Goal: Information Seeking & Learning: Find specific fact

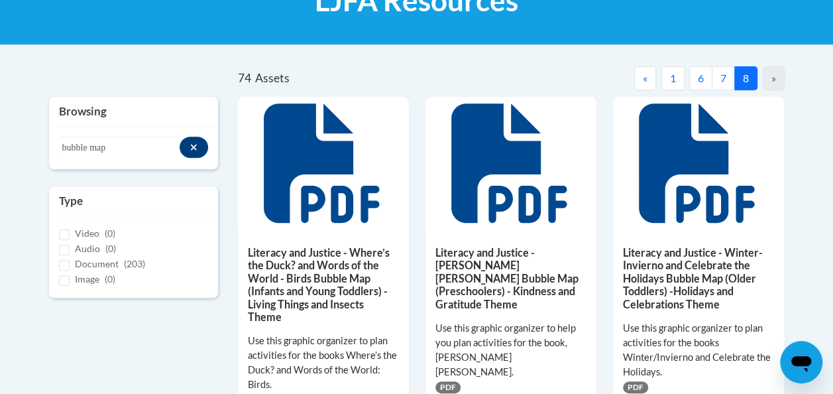
scroll to position [219, 0]
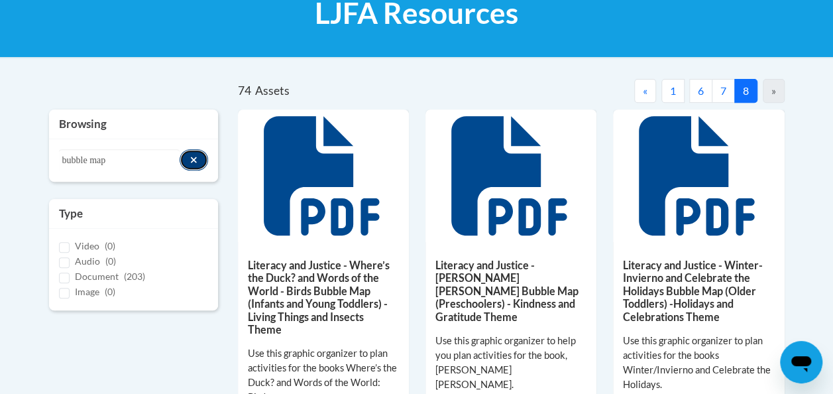
click at [192, 158] on icon "Search resources" at bounding box center [194, 159] width 6 height 6
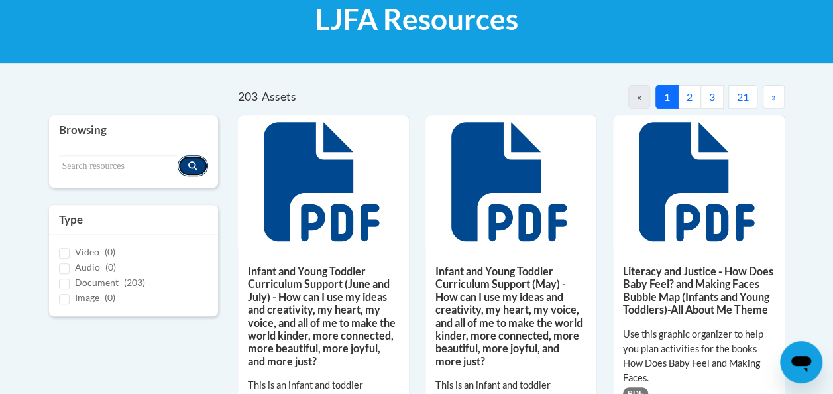
scroll to position [211, 0]
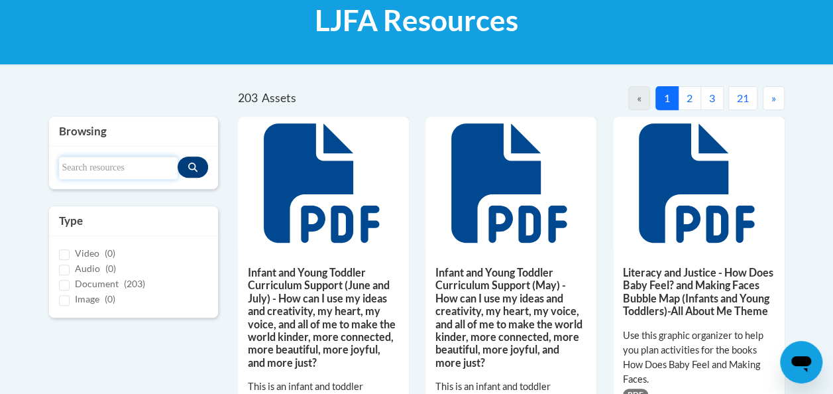
click at [74, 163] on input "Search resources" at bounding box center [118, 167] width 119 height 23
type input "thunder boy jr"
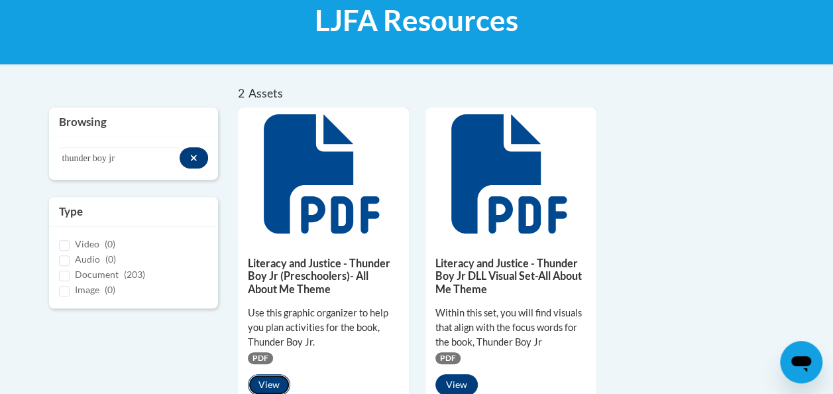
click at [267, 383] on button "View" at bounding box center [269, 384] width 42 height 21
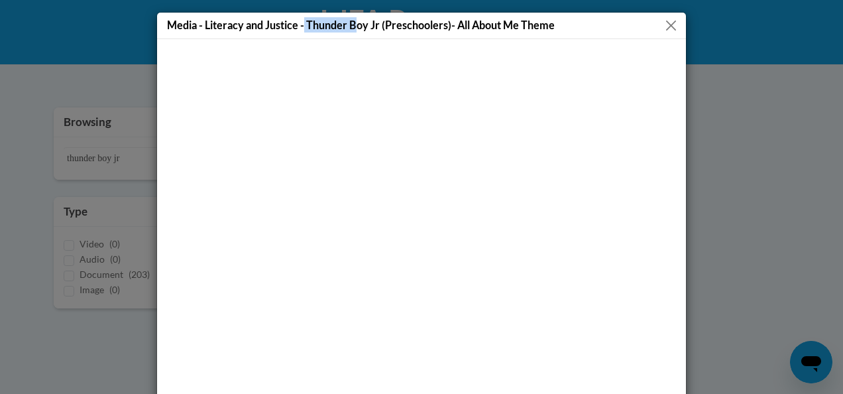
drag, startPoint x: 301, startPoint y: 24, endPoint x: 351, endPoint y: 21, distance: 50.4
click at [351, 21] on h5 "Media - Literacy and Justice - Thunder Boy Jr (Preschoolers)- All About Me Theme" at bounding box center [361, 24] width 388 height 15
drag, startPoint x: 301, startPoint y: 23, endPoint x: 359, endPoint y: 23, distance: 57.7
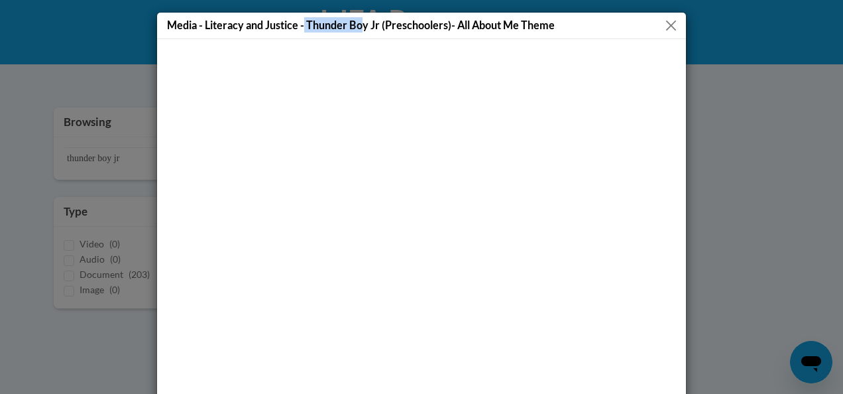
click at [359, 23] on h5 "Media - Literacy and Justice - Thunder Boy Jr (Preschoolers)- All About Me Theme" at bounding box center [361, 24] width 388 height 15
copy h5 "Thunder Boy Jr"
click at [670, 25] on button "Close" at bounding box center [671, 25] width 17 height 17
